Goal: Transaction & Acquisition: Subscribe to service/newsletter

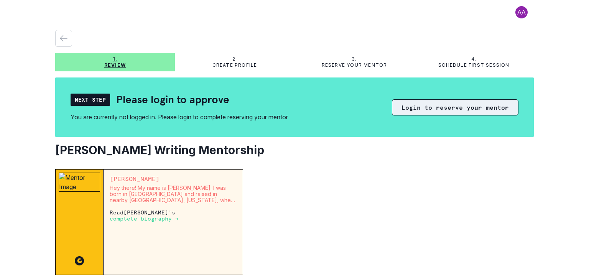
click at [437, 111] on button "Login to reserve your mentor" at bounding box center [455, 107] width 127 height 16
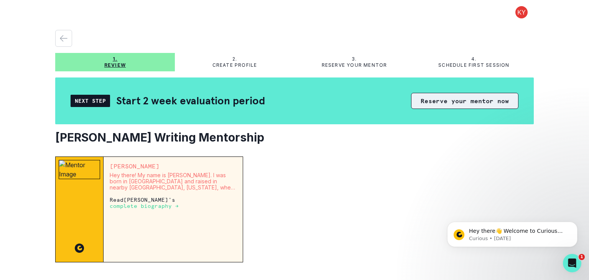
click at [447, 102] on button "Reserve your mentor now" at bounding box center [464, 101] width 107 height 16
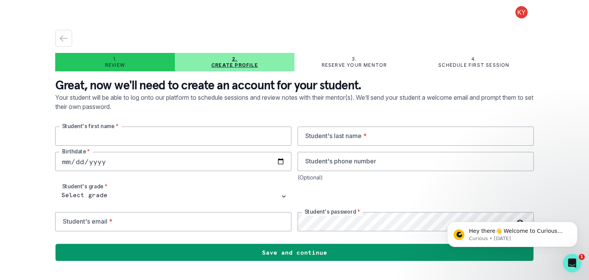
click at [173, 133] on input "text" at bounding box center [173, 136] width 236 height 19
type input "Lewis"
type input "Yang"
click at [81, 160] on input "date" at bounding box center [173, 161] width 236 height 19
type input "2010-05-26"
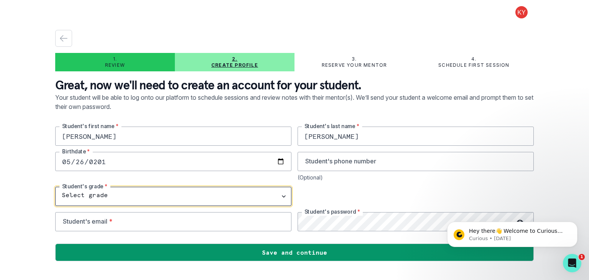
click at [97, 199] on select "Select grade 1st Grade 2nd Grade 3rd Grade 4th Grade 5th Grade 6th Grade 7th Gr…" at bounding box center [173, 196] width 236 height 19
select select "10th Grade"
click at [55, 187] on select "Select grade 1st Grade 2nd Grade 3rd Grade 4th Grade 5th Grade 6th Grade 7th Gr…" at bounding box center [173, 196] width 236 height 19
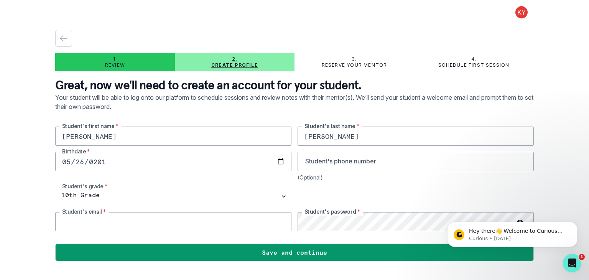
click at [168, 218] on input "email" at bounding box center [173, 221] width 236 height 19
type input "lyang81611@gmail.com"
click at [574, 224] on icon "Dismiss notification" at bounding box center [575, 224] width 4 height 4
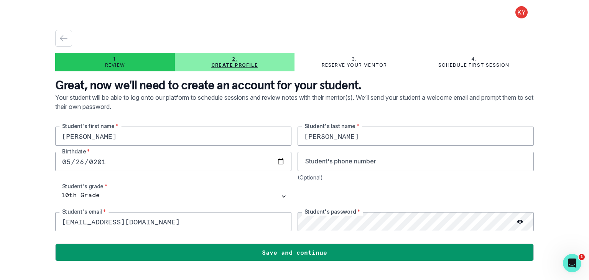
click at [520, 223] on icon at bounding box center [520, 222] width 6 height 4
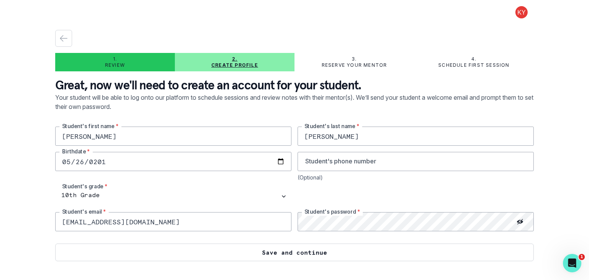
click at [307, 257] on button "Save and continue" at bounding box center [294, 253] width 479 height 18
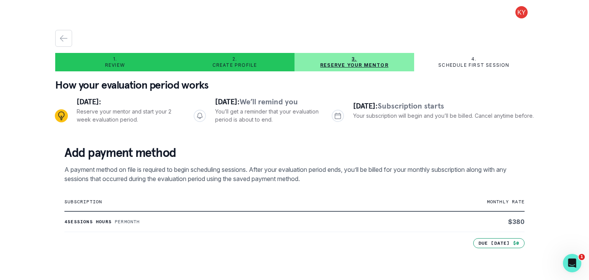
drag, startPoint x: 532, startPoint y: 138, endPoint x: 538, endPoint y: 160, distance: 22.1
click at [538, 160] on main "1. Review 2. Create profile 3. Reserve your mentor 4. Schedule first session Ho…" at bounding box center [294, 140] width 491 height 280
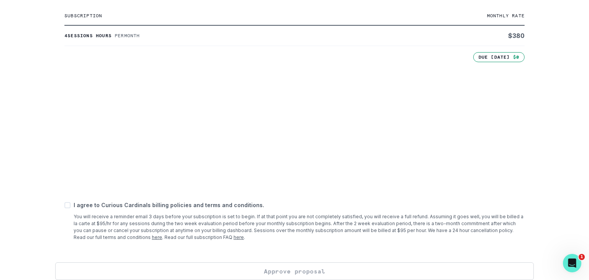
scroll to position [195, 0]
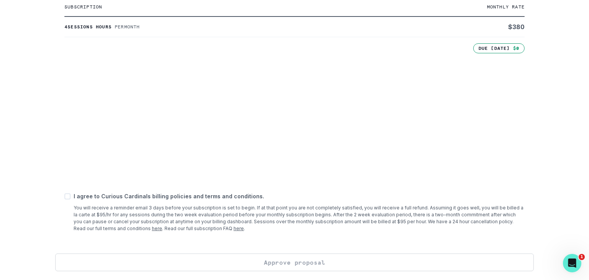
click at [234, 227] on link "here" at bounding box center [239, 228] width 10 height 6
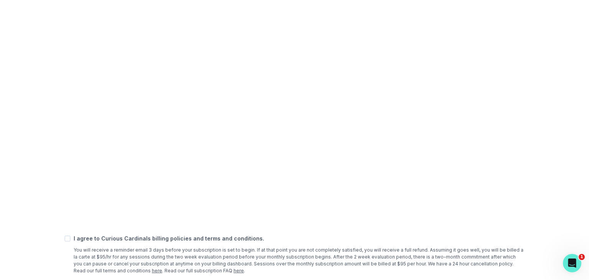
scroll to position [291, 0]
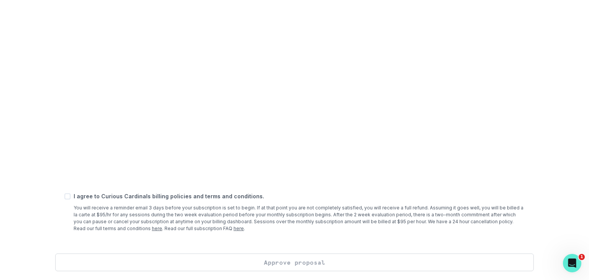
click at [68, 195] on span at bounding box center [67, 196] width 6 height 6
click at [64, 196] on input "checkbox" at bounding box center [64, 196] width 0 height 0
checkbox input "true"
click at [288, 264] on button "Approve proposal" at bounding box center [294, 262] width 479 height 18
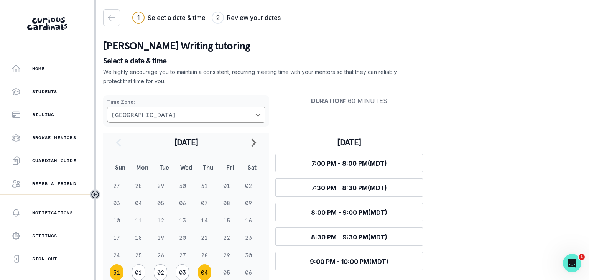
click at [203, 275] on button "04" at bounding box center [204, 272] width 13 height 16
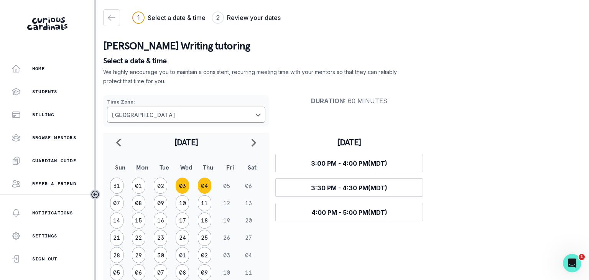
click at [181, 186] on button "03" at bounding box center [182, 186] width 13 height 16
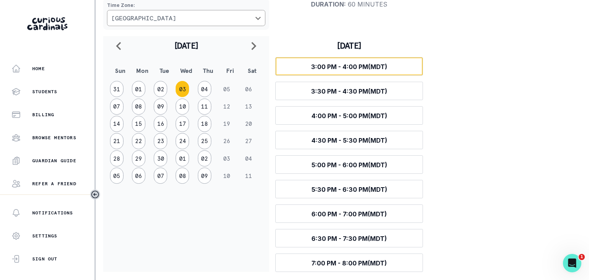
scroll to position [99, 0]
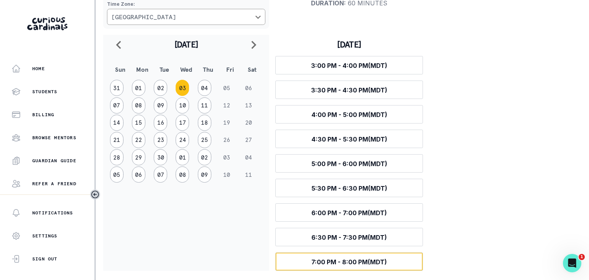
click at [342, 257] on button "Select time 7:00 PM - 8:00 PM (MDT)" at bounding box center [349, 261] width 148 height 18
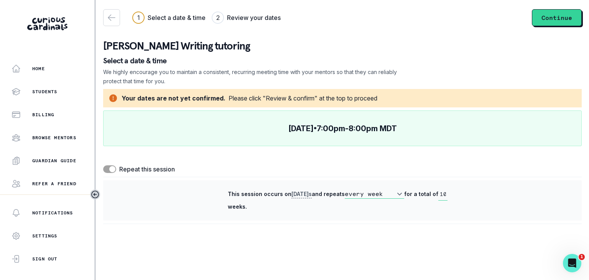
scroll to position [0, 0]
click at [556, 20] on button "Continue" at bounding box center [557, 17] width 50 height 17
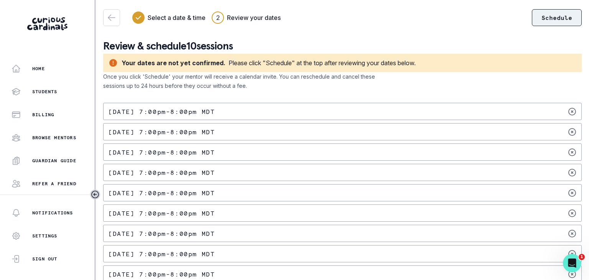
click at [554, 15] on button "Schedule" at bounding box center [557, 17] width 50 height 17
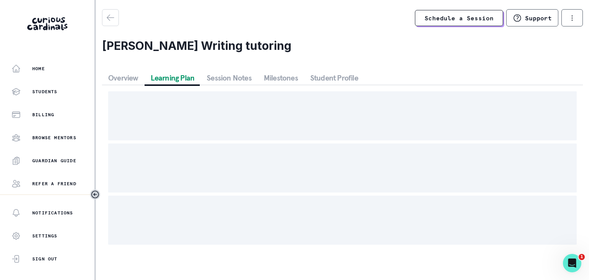
click at [183, 80] on button "Learning Plan" at bounding box center [173, 78] width 56 height 14
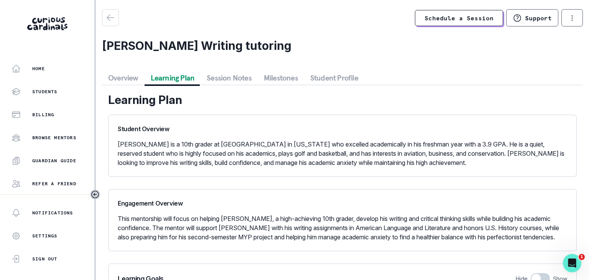
click at [199, 238] on p "This mentorship will focus on helping Lewis, a high-achieving 10th grader, deve…" at bounding box center [342, 228] width 449 height 28
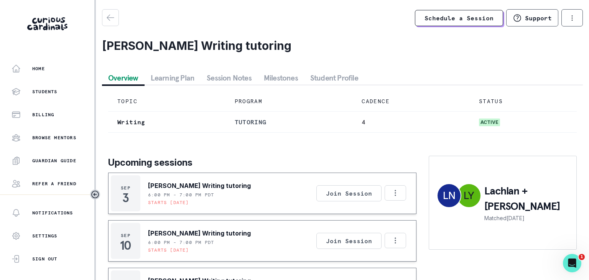
click at [123, 79] on button "Overview" at bounding box center [123, 78] width 43 height 14
